Goal: Entertainment & Leisure: Browse casually

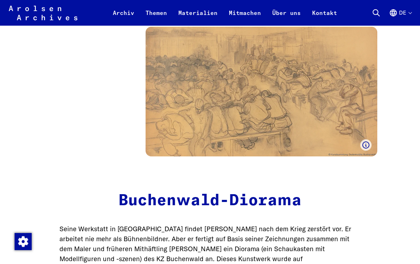
scroll to position [977, 0]
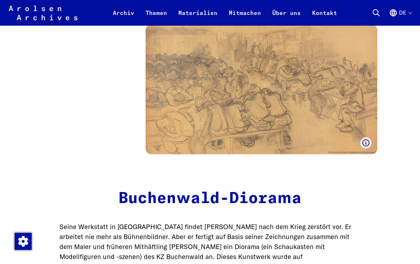
click at [313, 87] on img at bounding box center [261, 90] width 231 height 130
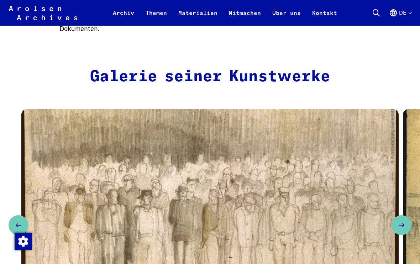
scroll to position [1265, 0]
click at [403, 221] on icon "Next slide" at bounding box center [404, 225] width 9 height 9
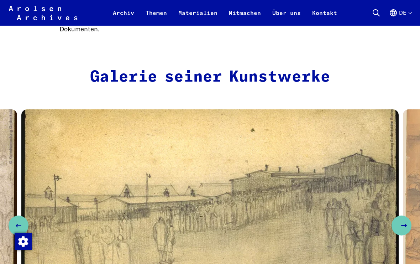
click at [404, 221] on icon "Next slide" at bounding box center [404, 225] width 9 height 9
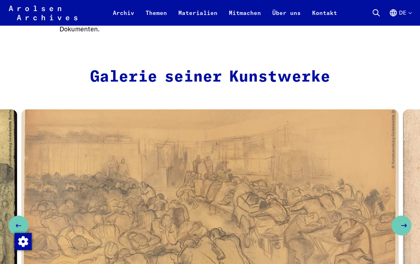
click at [404, 215] on button "Next slide" at bounding box center [402, 225] width 20 height 20
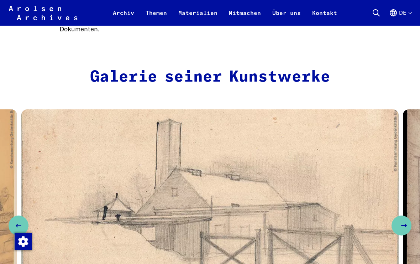
click at [405, 215] on button "Next slide" at bounding box center [402, 225] width 20 height 20
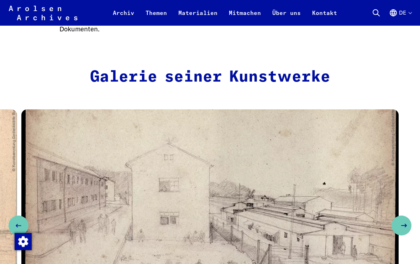
click at [405, 215] on button "Next slide" at bounding box center [402, 225] width 20 height 20
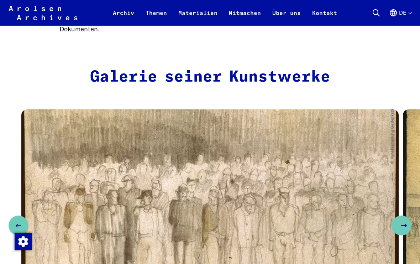
click at [405, 215] on button "Next slide" at bounding box center [402, 225] width 20 height 20
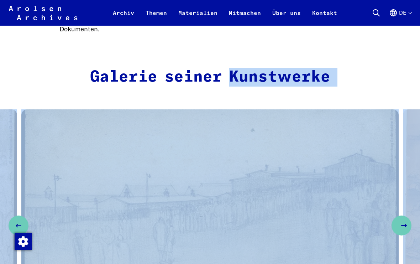
click at [405, 215] on button "Next slide" at bounding box center [402, 225] width 20 height 20
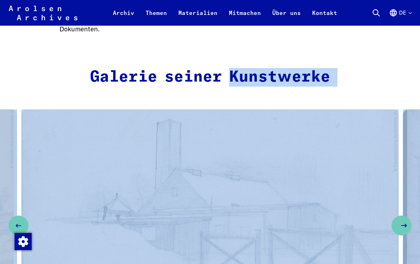
click at [405, 215] on button "Next slide" at bounding box center [402, 225] width 20 height 20
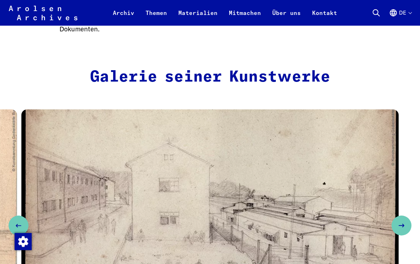
click at [19, 215] on button "Previous slide" at bounding box center [19, 225] width 20 height 20
